Goal: Task Accomplishment & Management: Use online tool/utility

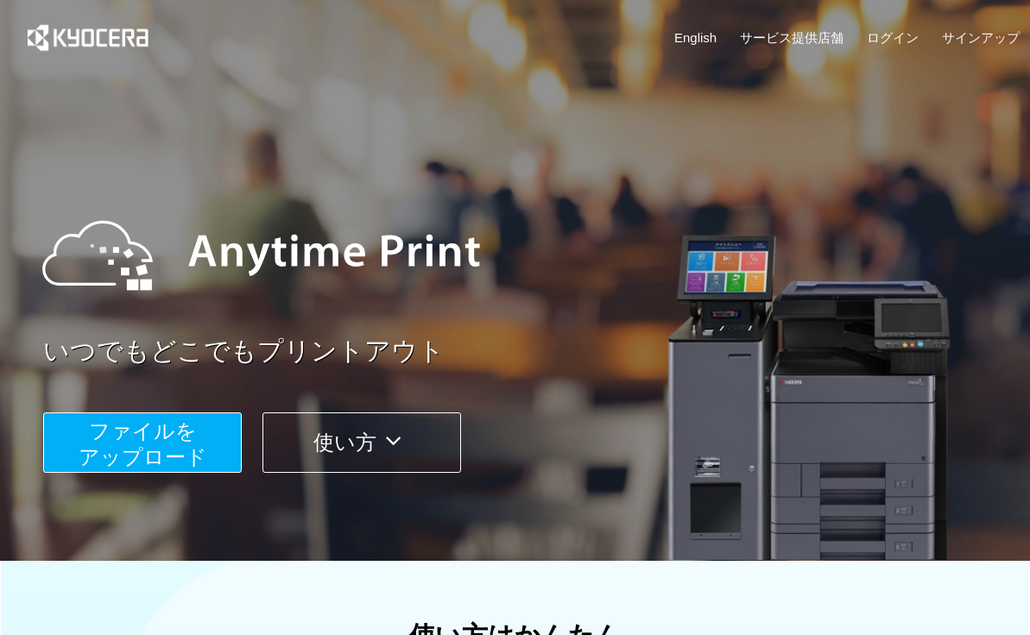
click at [85, 437] on button "ファイルを ​​アップロード" at bounding box center [142, 443] width 199 height 60
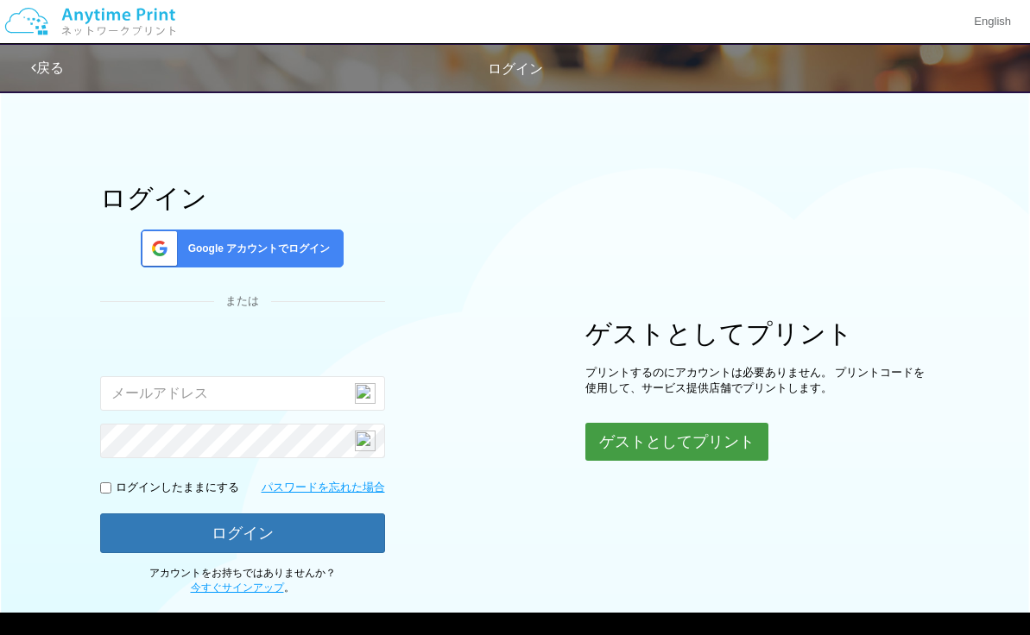
click at [616, 443] on button "ゲストとしてプリント" at bounding box center [676, 442] width 183 height 38
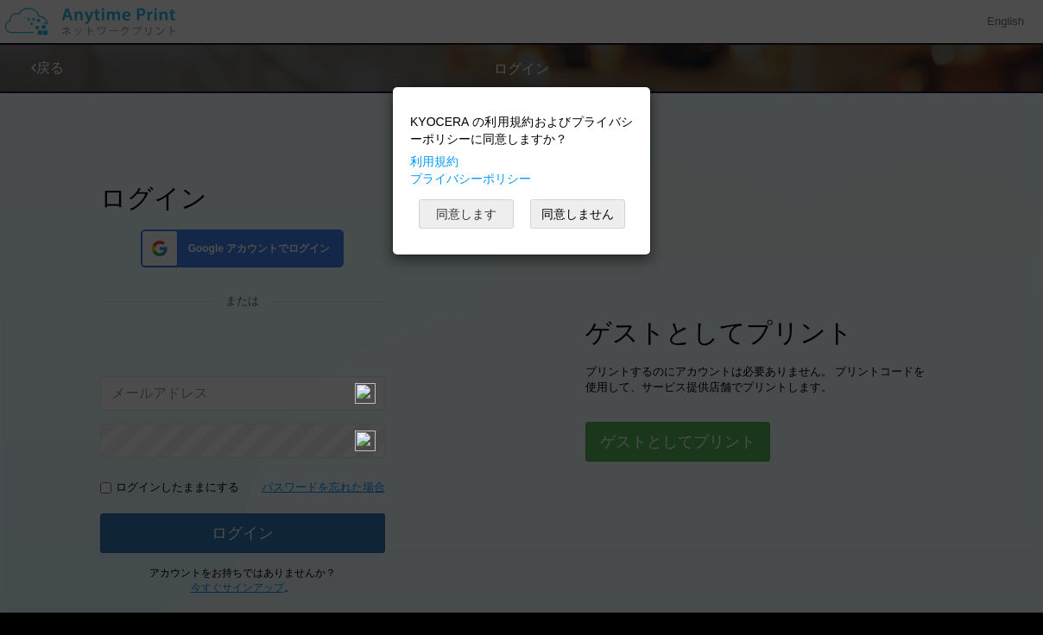
click at [465, 202] on button "同意します" at bounding box center [466, 213] width 95 height 29
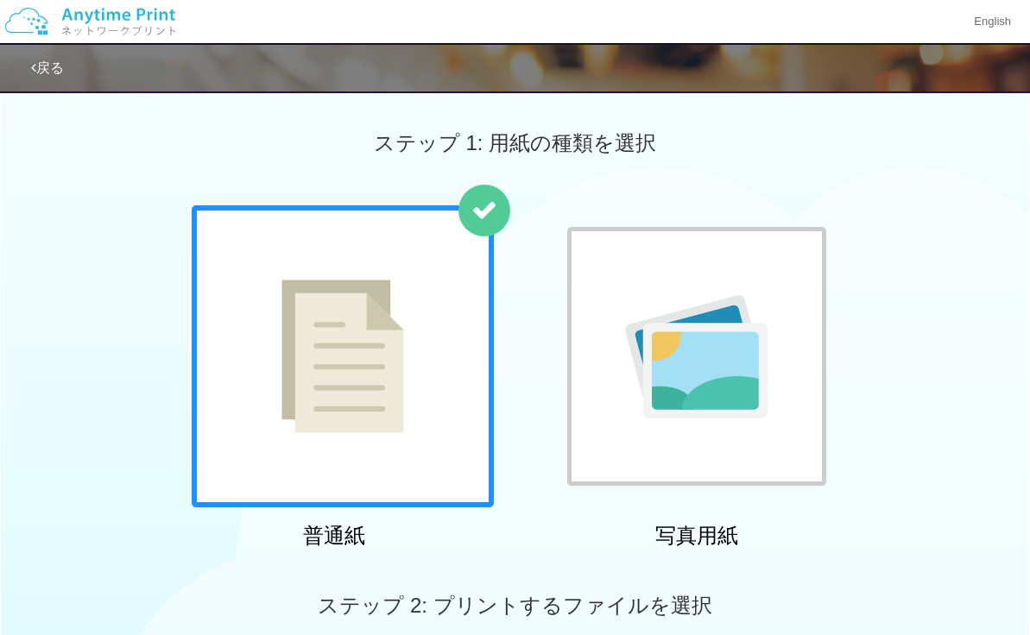
click at [388, 265] on div at bounding box center [343, 356] width 302 height 302
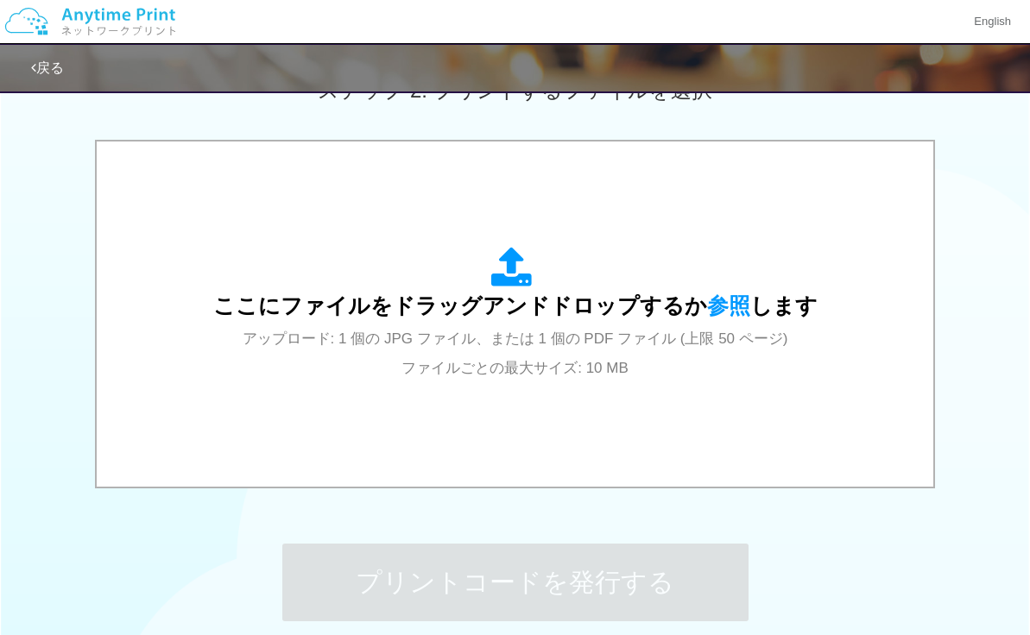
scroll to position [518, 0]
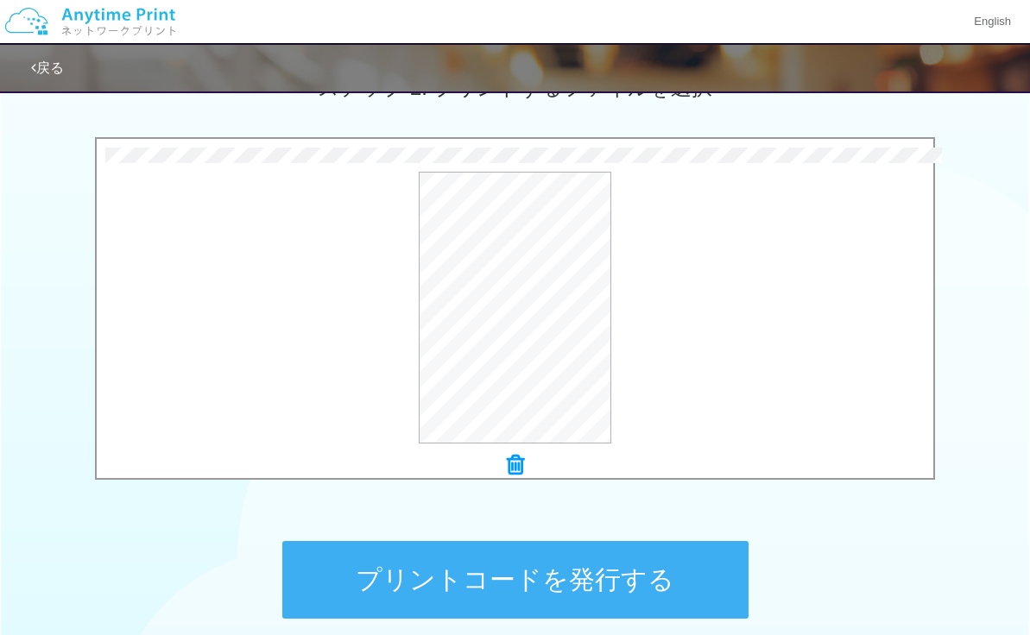
click at [513, 584] on button "プリントコードを発行する" at bounding box center [515, 580] width 466 height 78
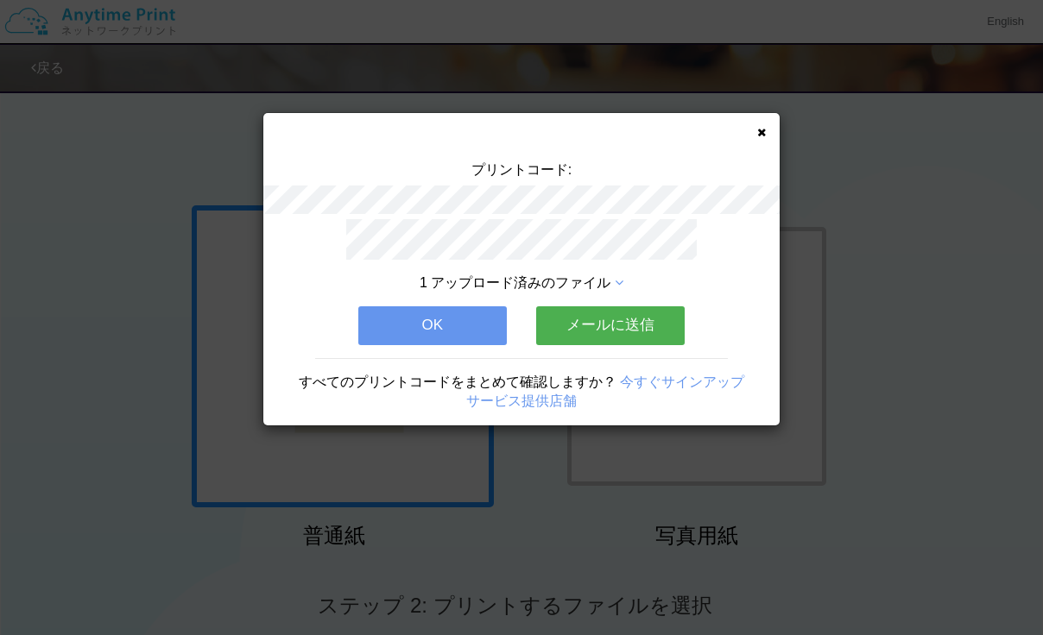
click at [758, 133] on icon at bounding box center [761, 132] width 9 height 11
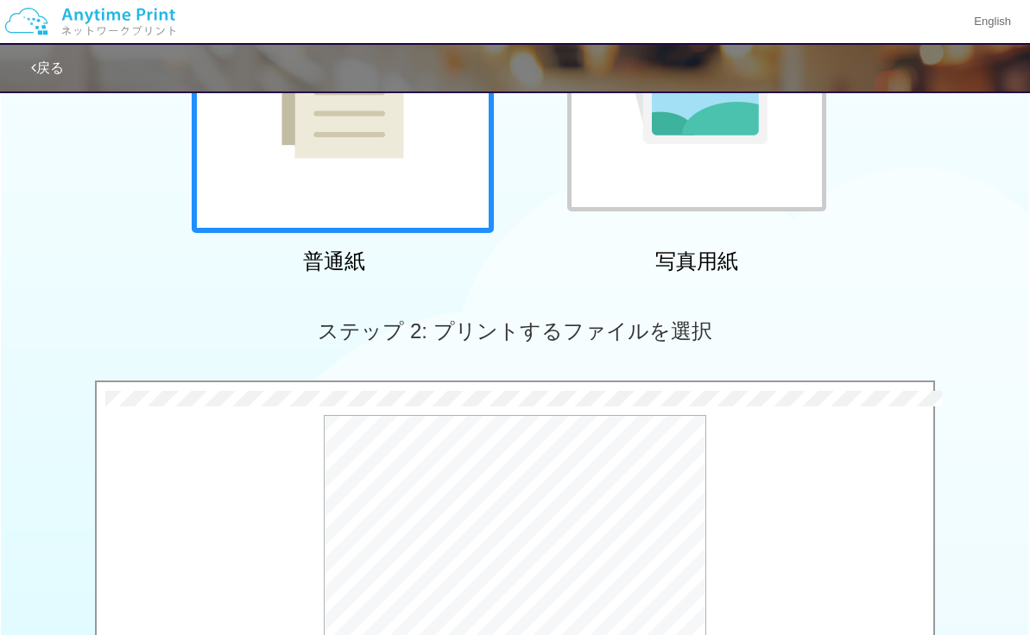
scroll to position [518, 0]
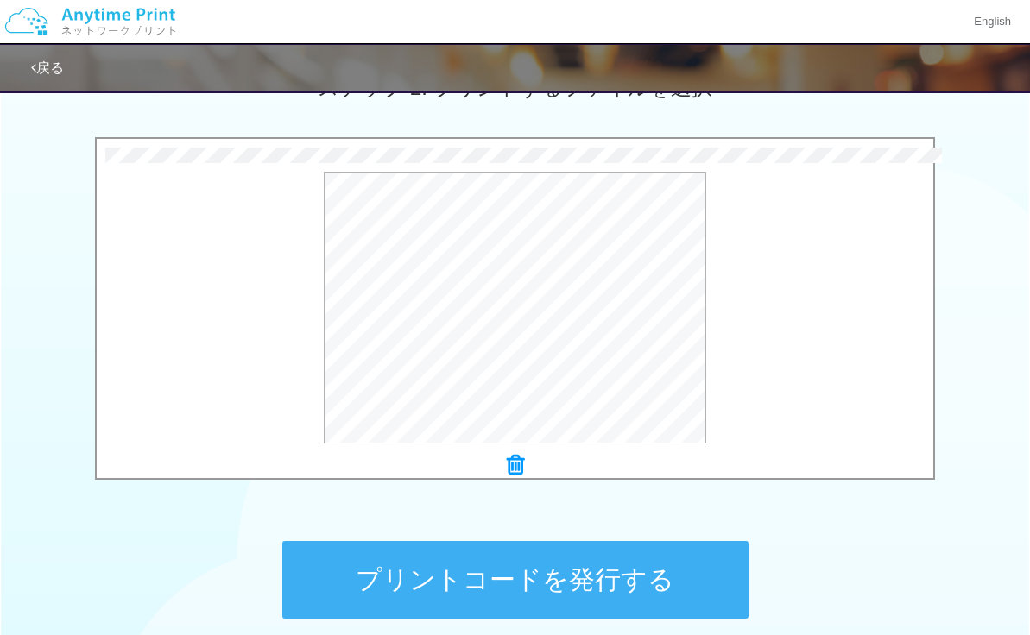
click at [540, 605] on button "プリントコードを発行する" at bounding box center [515, 580] width 466 height 78
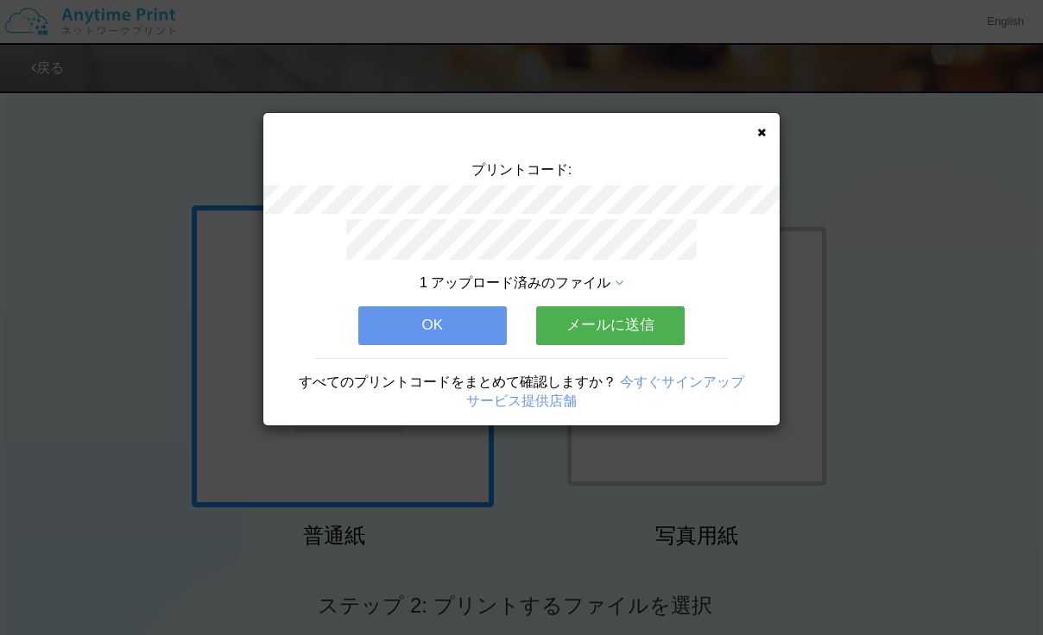
click at [463, 340] on div "1 アップロード済みのファイル OK メールに送信 すべてのプリントコードをまとめて確認しますか？ 今すぐサインアップ サービス提供店舗" at bounding box center [521, 322] width 516 height 206
click at [466, 330] on button "OK" at bounding box center [432, 325] width 148 height 38
